Goal: Transaction & Acquisition: Download file/media

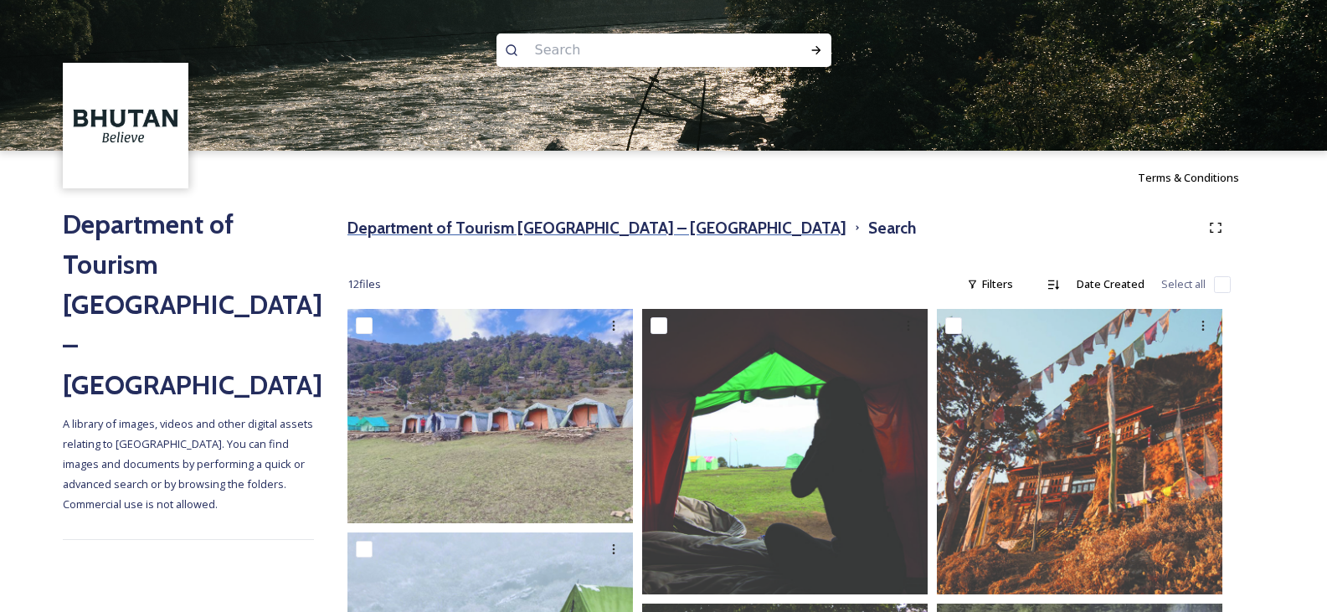
click at [526, 223] on h3 "Department of Tourism [GEOGRAPHIC_DATA] – [GEOGRAPHIC_DATA]" at bounding box center [596, 228] width 499 height 24
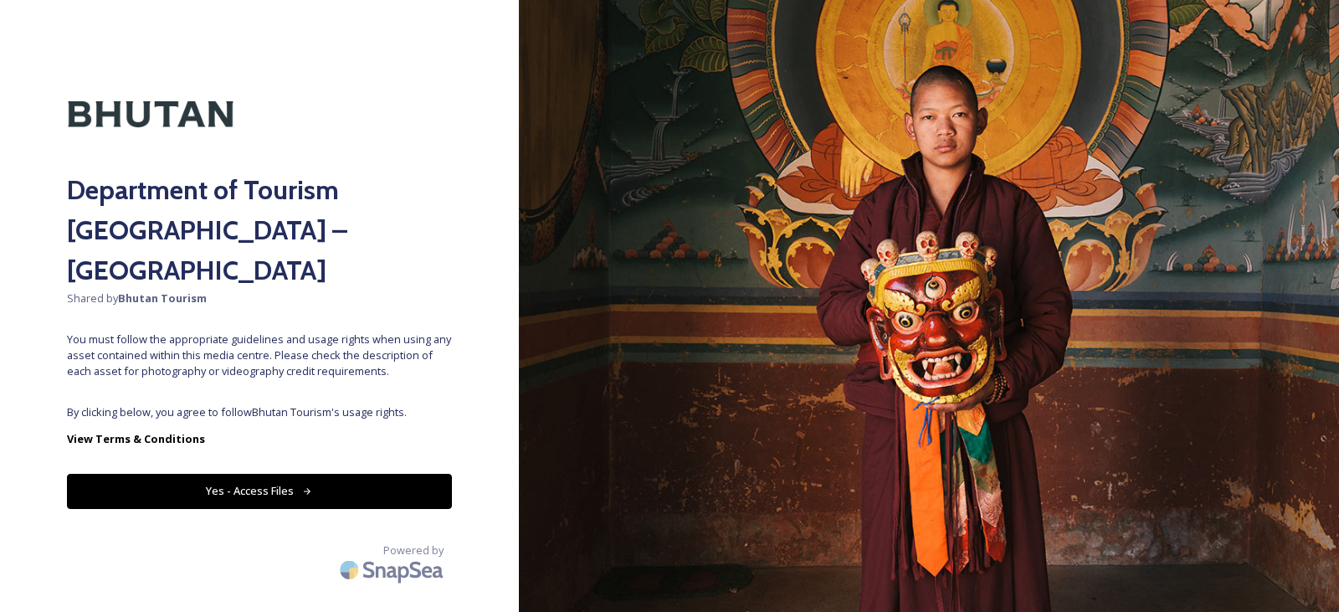
click at [259, 474] on button "Yes - Access Files" at bounding box center [259, 491] width 385 height 34
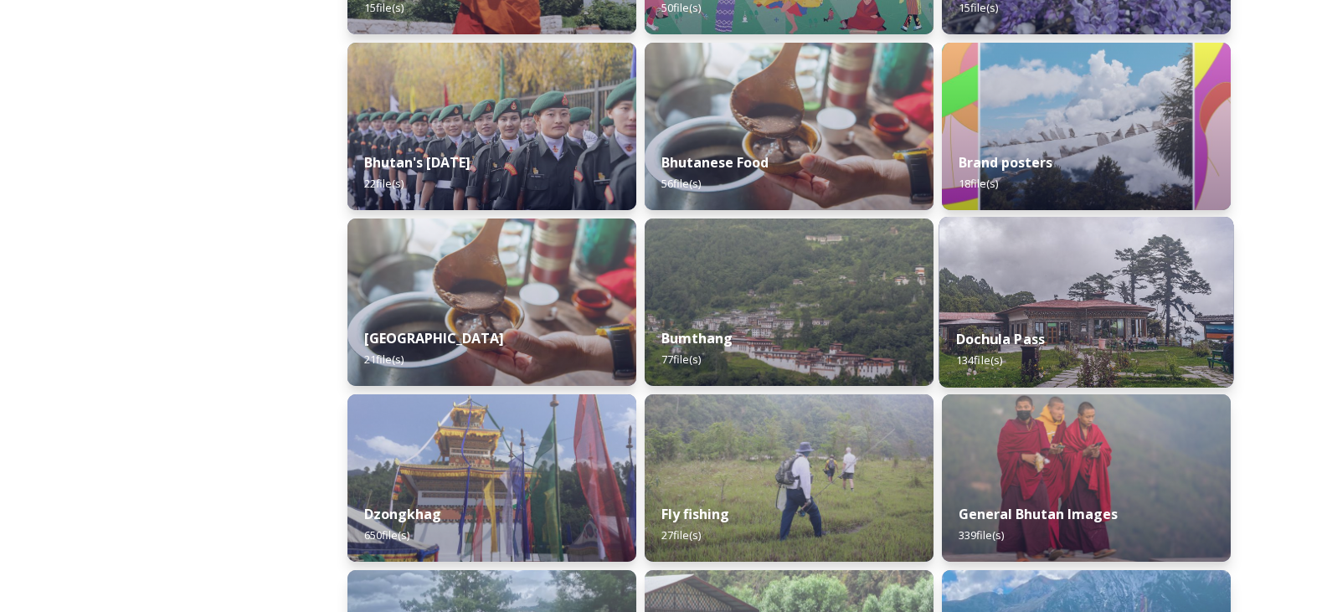
scroll to position [419, 0]
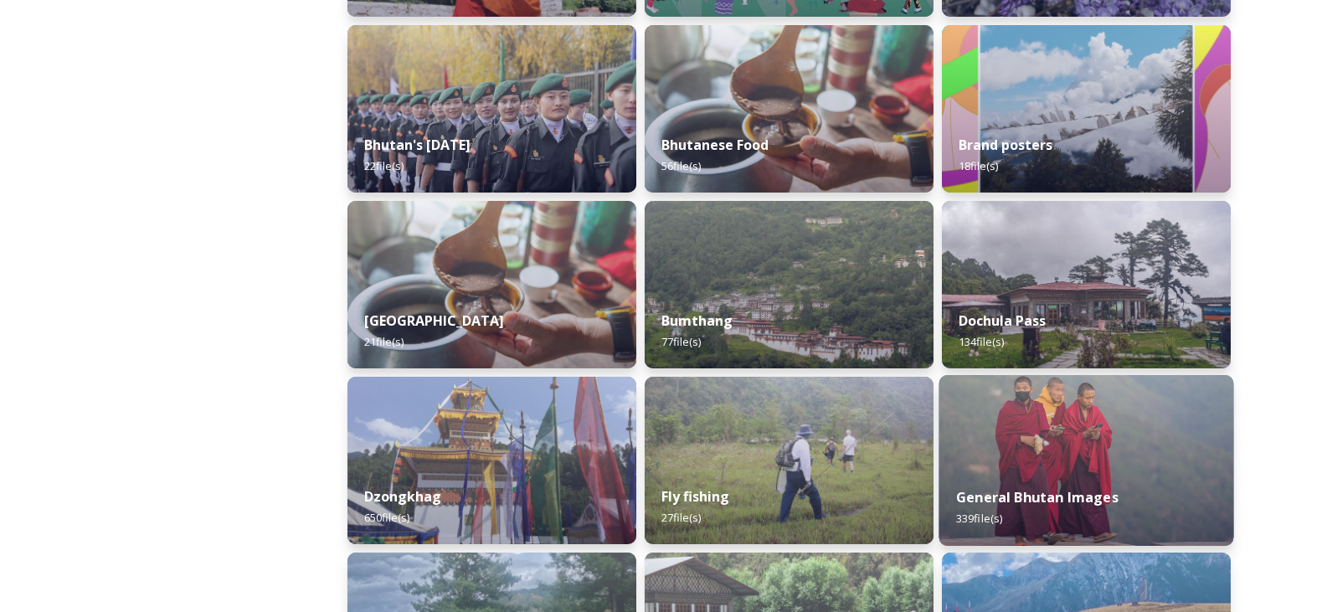
click at [1102, 432] on img at bounding box center [1086, 460] width 295 height 171
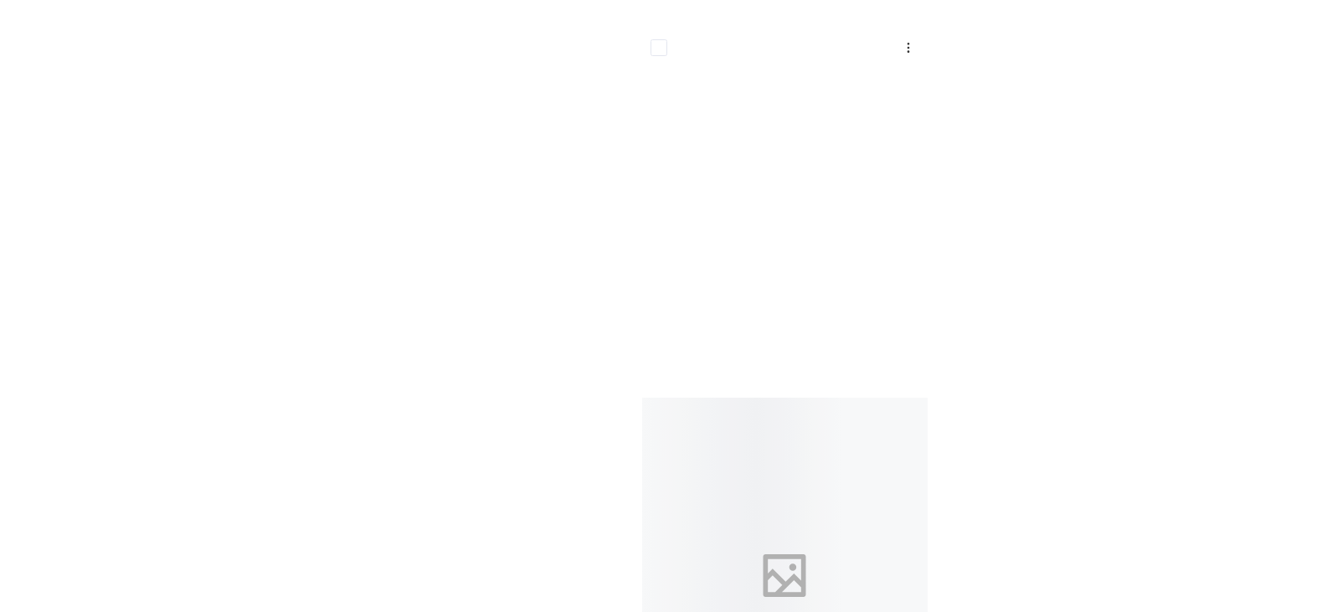
scroll to position [35732, 0]
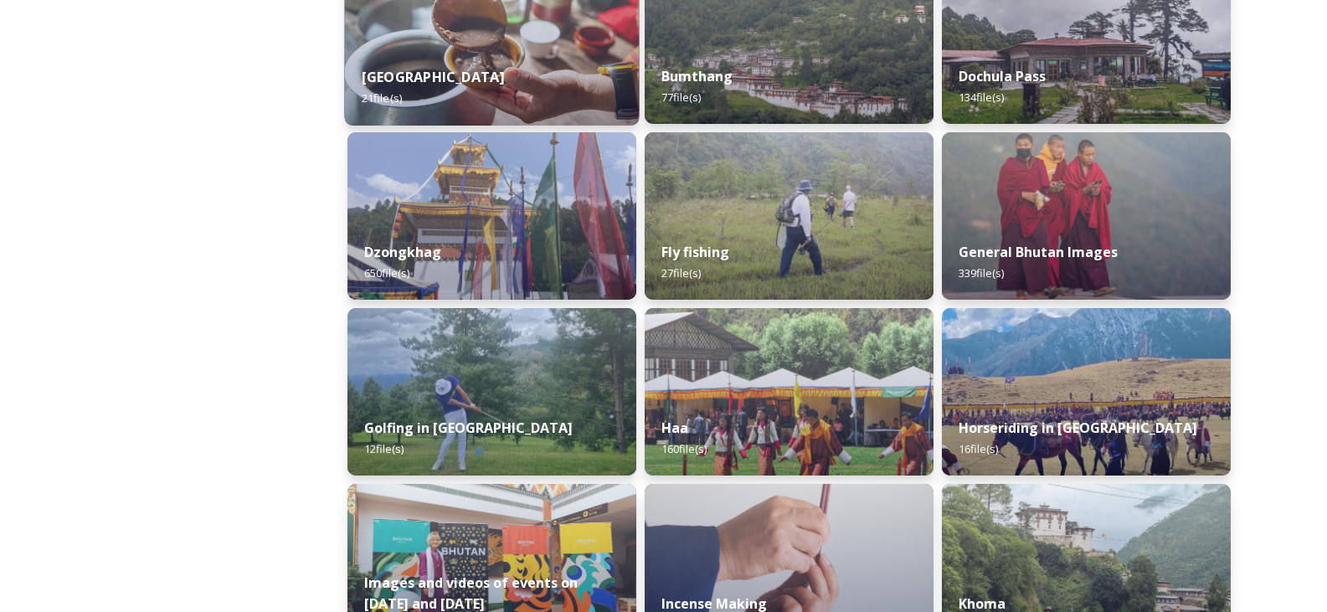
scroll to position [586, 0]
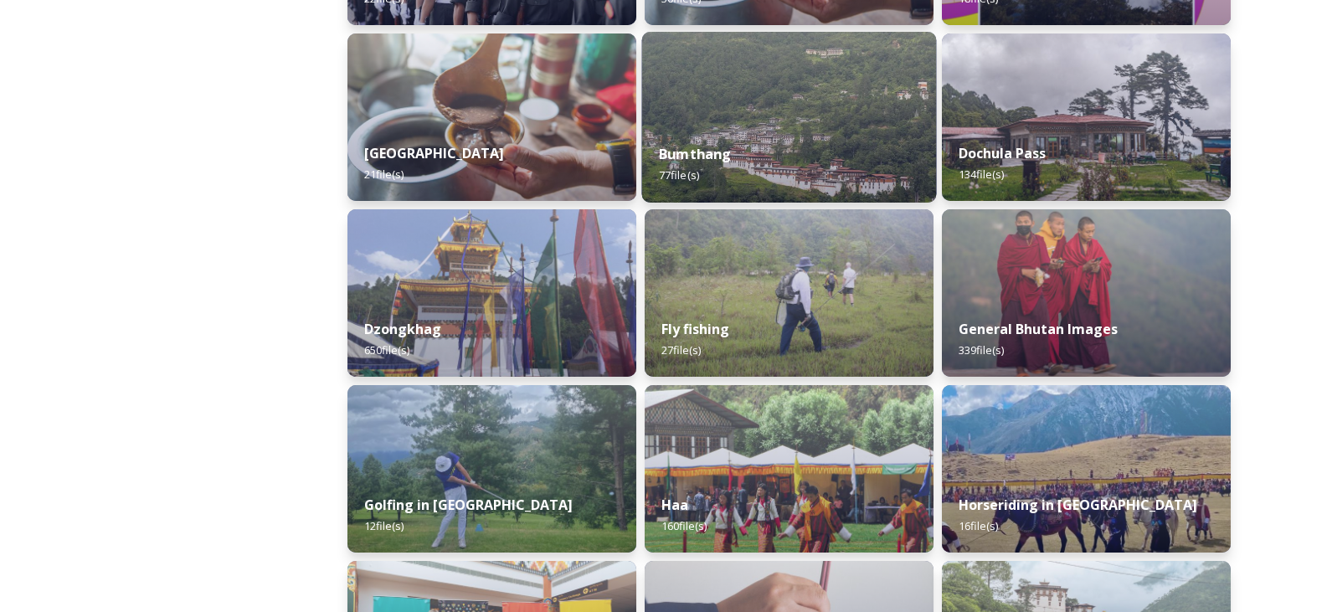
click at [701, 165] on div "Bumthang 77 file(s)" at bounding box center [789, 164] width 295 height 76
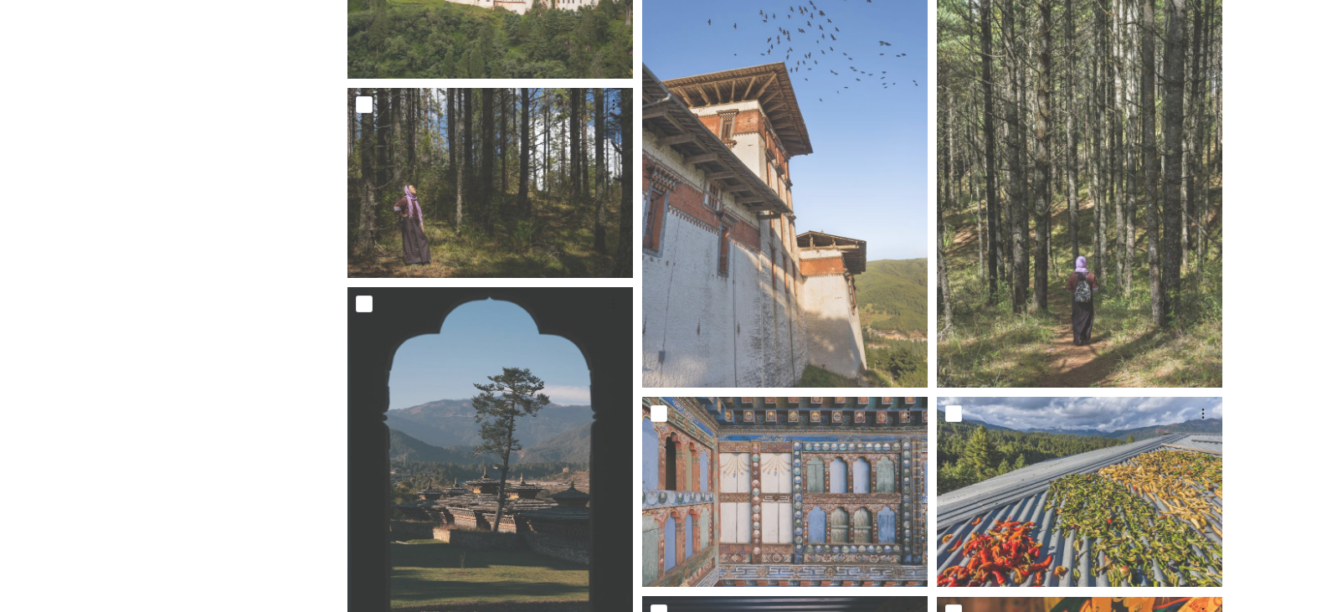
scroll to position [3031, 0]
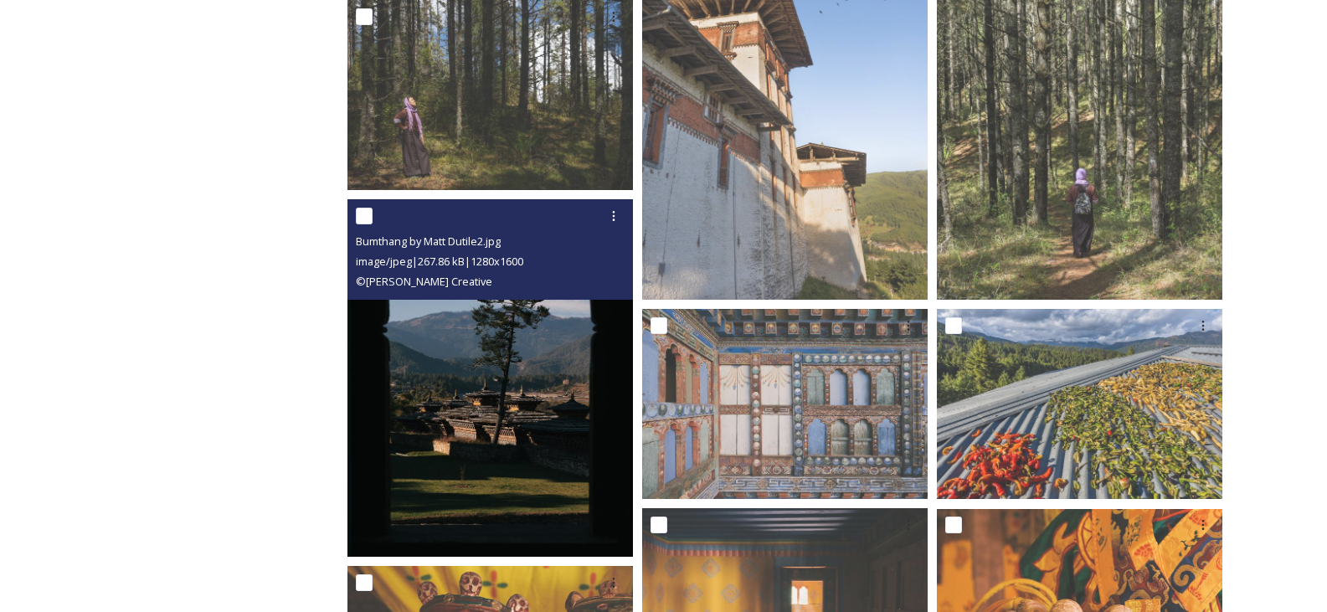
click at [437, 345] on img at bounding box center [489, 377] width 285 height 357
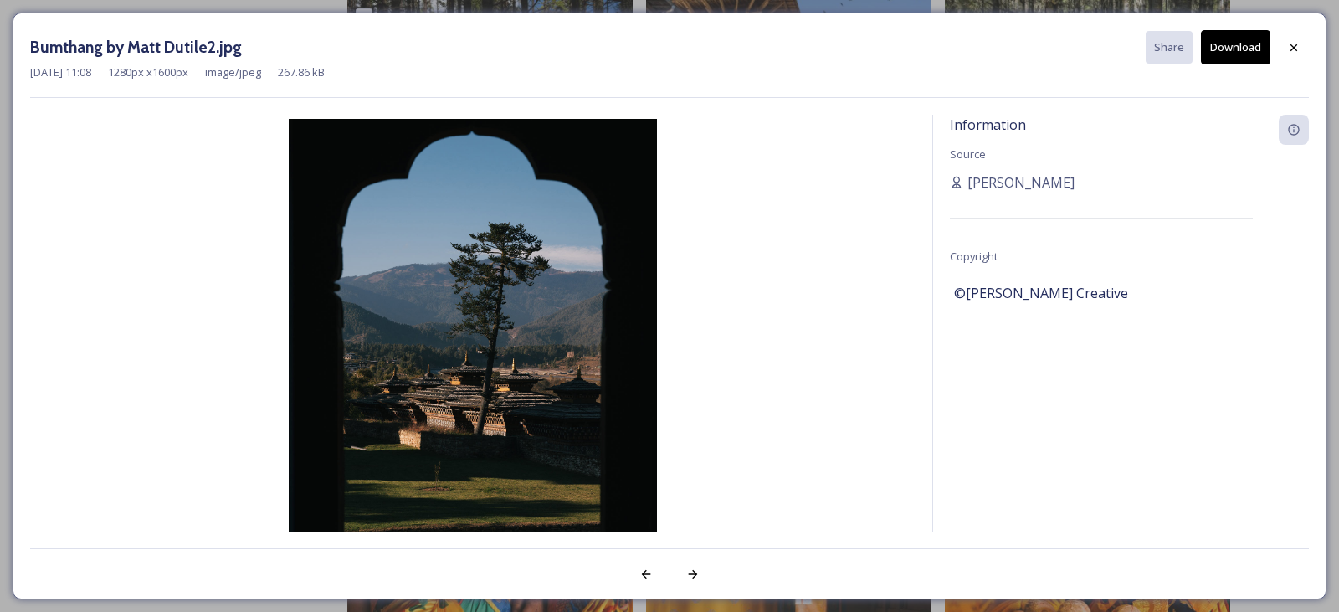
click at [1247, 48] on button "Download" at bounding box center [1235, 47] width 69 height 34
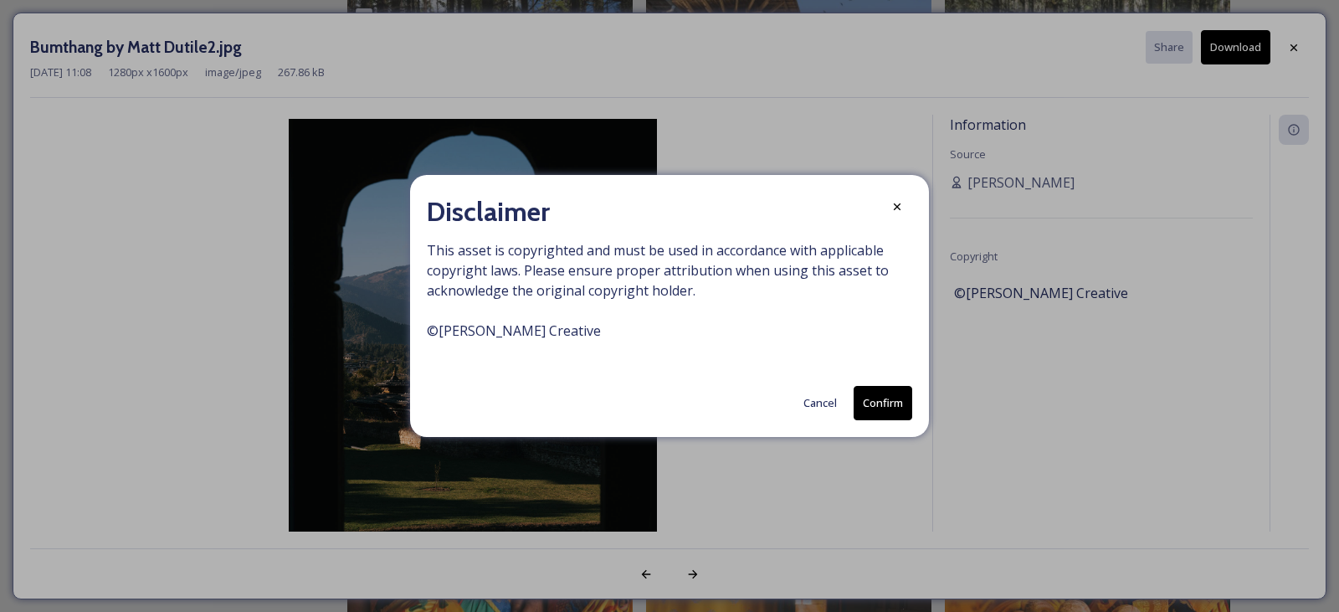
click at [896, 402] on button "Confirm" at bounding box center [883, 403] width 59 height 34
